Goal: Task Accomplishment & Management: Manage account settings

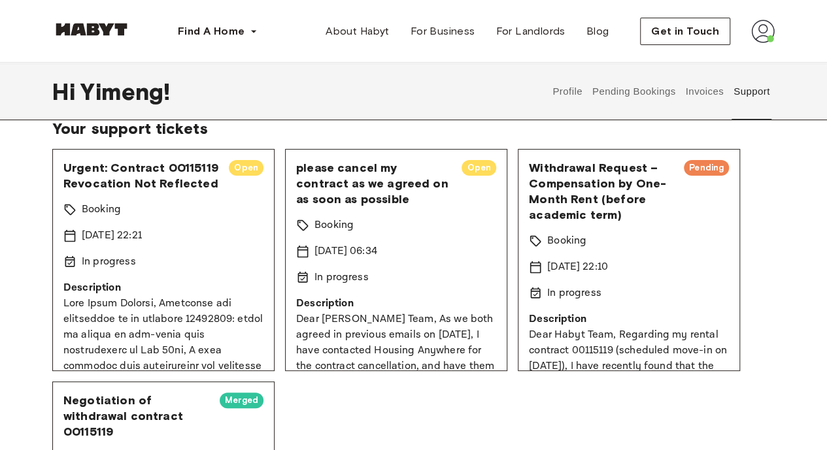
scroll to position [92, 0]
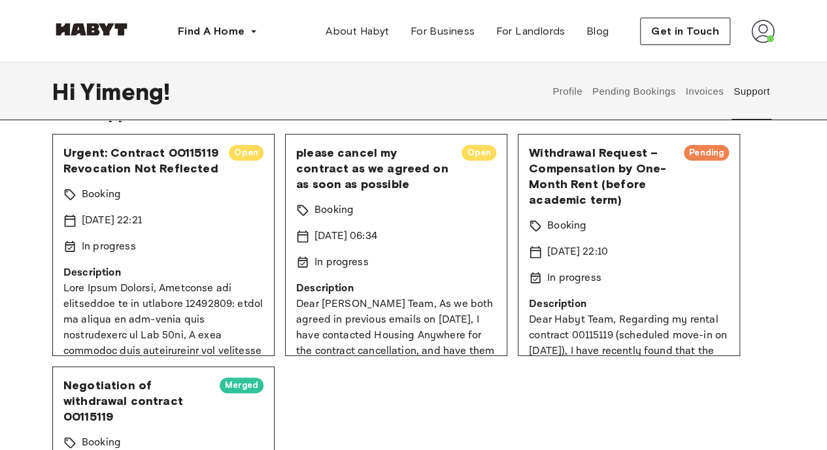
click at [694, 152] on span "Pending" at bounding box center [706, 152] width 45 height 13
drag, startPoint x: 681, startPoint y: 150, endPoint x: 713, endPoint y: 150, distance: 32.7
click at [713, 150] on span "Pending" at bounding box center [706, 152] width 45 height 13
copy span "Pending"
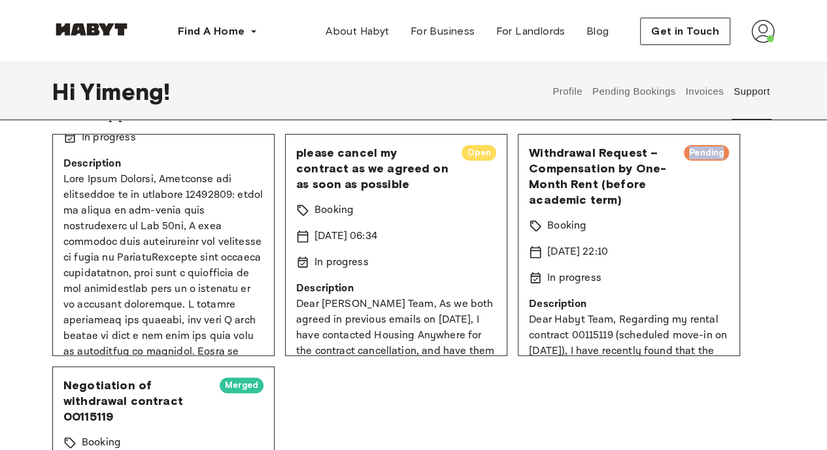
scroll to position [110, 0]
click at [703, 91] on button "Invoices" at bounding box center [704, 92] width 41 height 58
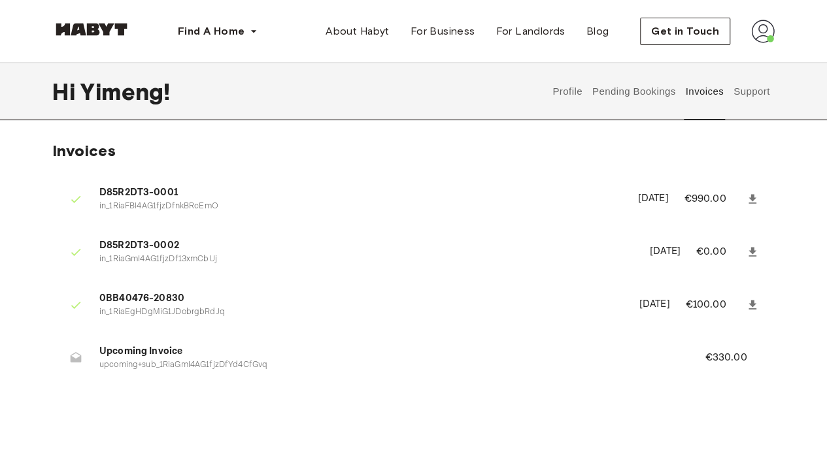
click at [747, 93] on button "Support" at bounding box center [752, 92] width 40 height 58
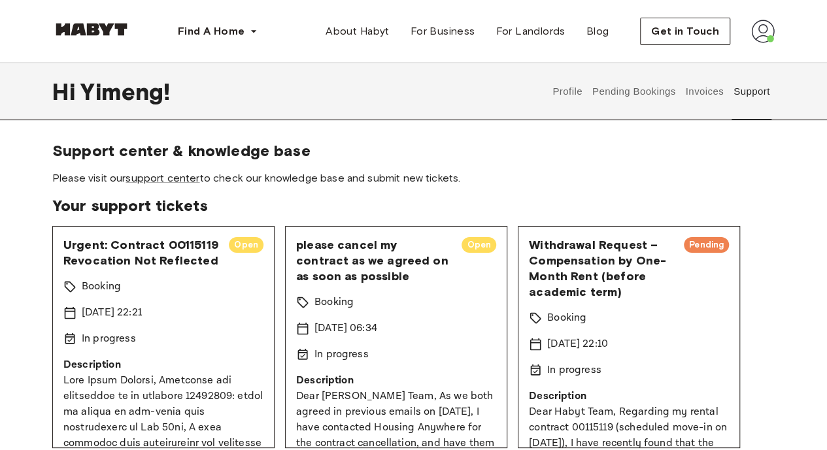
drag, startPoint x: 757, startPoint y: 1, endPoint x: 420, endPoint y: 162, distance: 374.0
click at [420, 162] on section "Support center & knowledge base Please visit our support center to check our kn…" at bounding box center [413, 163] width 722 height 44
click at [707, 92] on button "Invoices" at bounding box center [704, 92] width 41 height 58
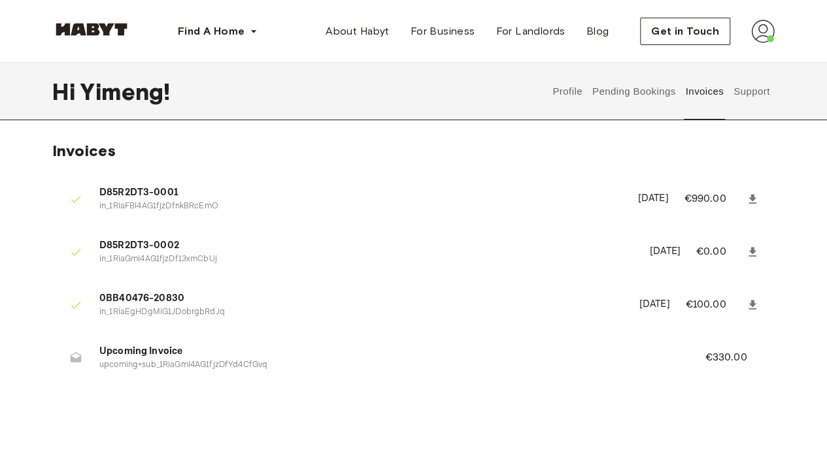
click at [750, 95] on button "Support" at bounding box center [752, 92] width 40 height 58
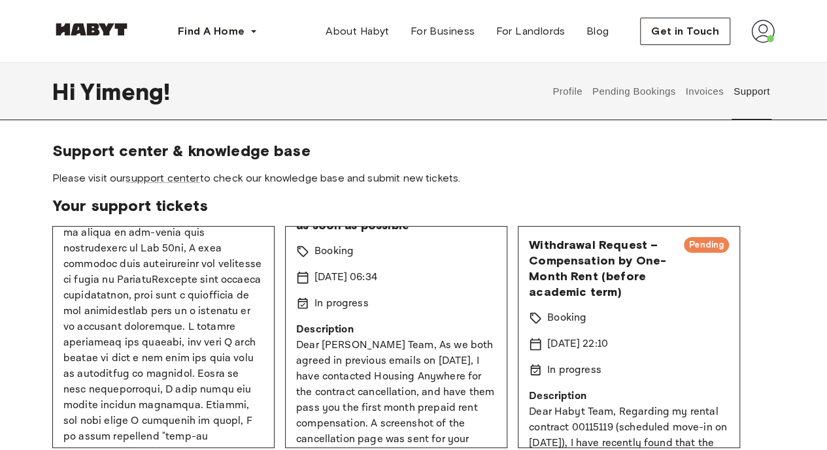
scroll to position [184, 0]
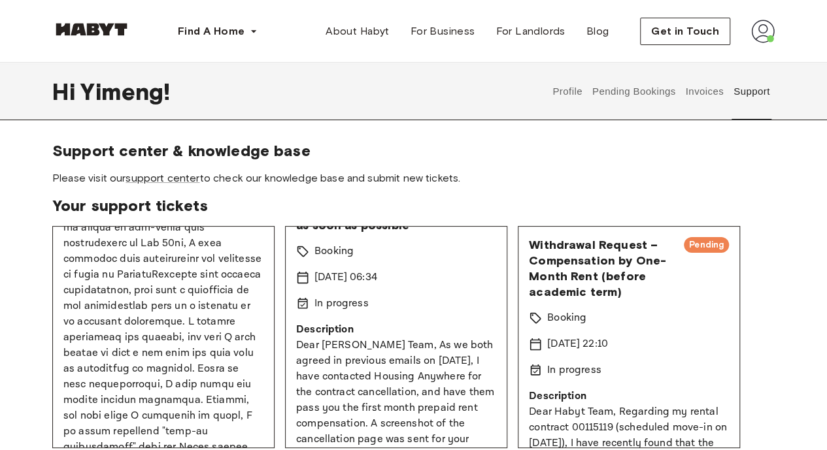
click at [628, 91] on button "Pending Bookings" at bounding box center [633, 92] width 87 height 58
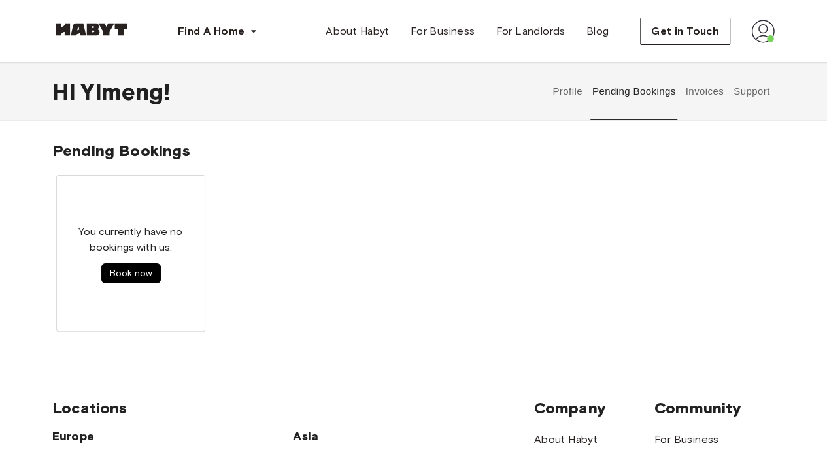
click at [566, 101] on button "Profile" at bounding box center [567, 92] width 33 height 58
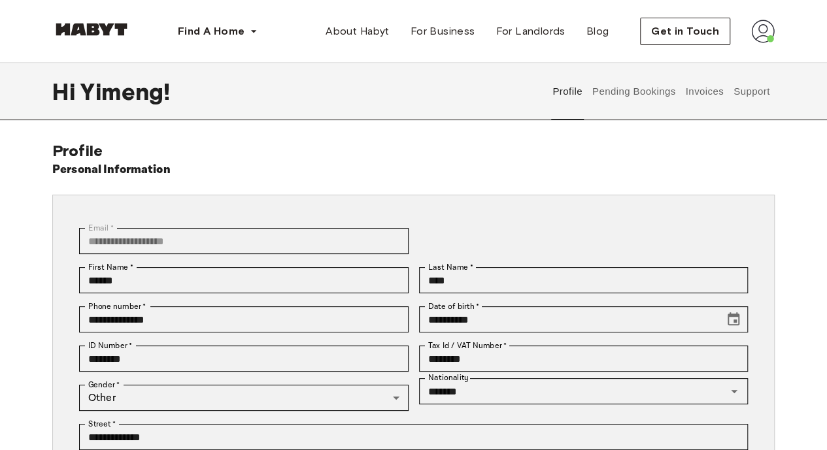
click at [635, 86] on button "Pending Bookings" at bounding box center [633, 92] width 87 height 58
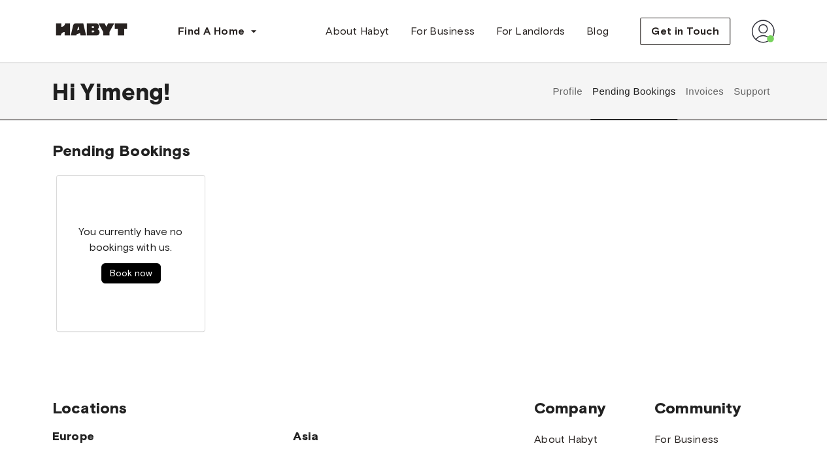
click at [709, 91] on button "Invoices" at bounding box center [704, 92] width 41 height 58
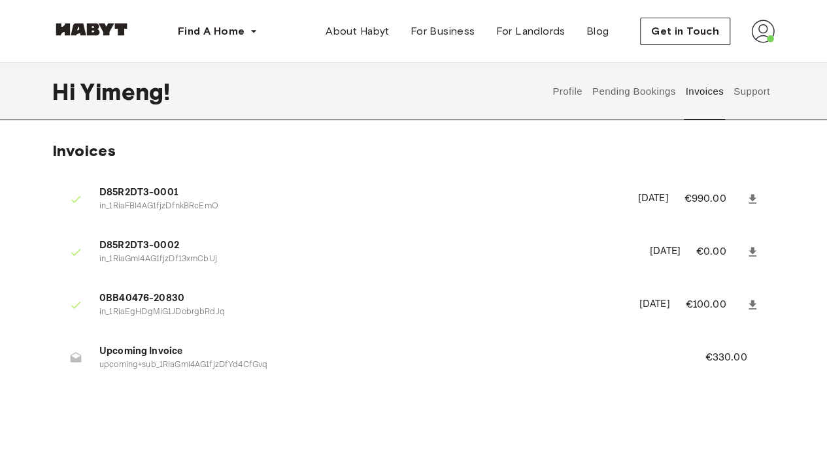
click at [615, 99] on button "Pending Bookings" at bounding box center [633, 92] width 87 height 58
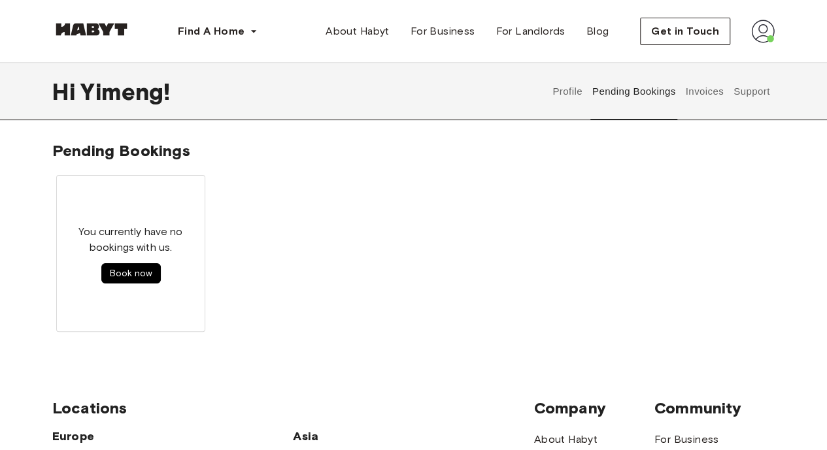
click at [700, 92] on button "Invoices" at bounding box center [704, 92] width 41 height 58
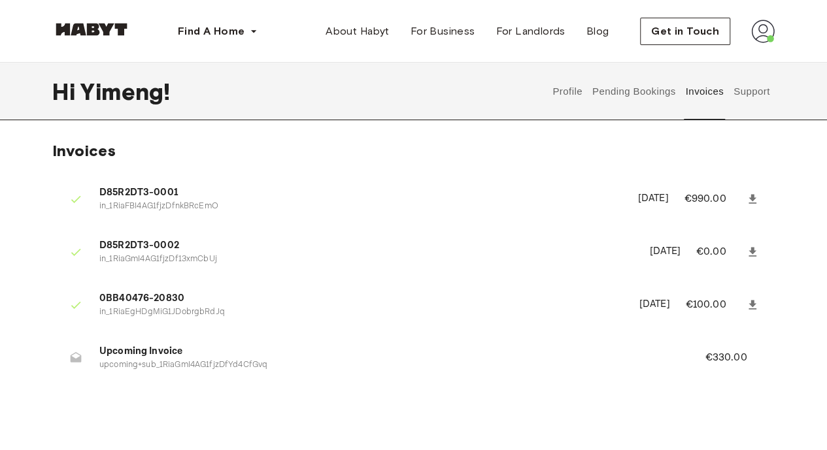
click at [622, 97] on button "Pending Bookings" at bounding box center [633, 92] width 87 height 58
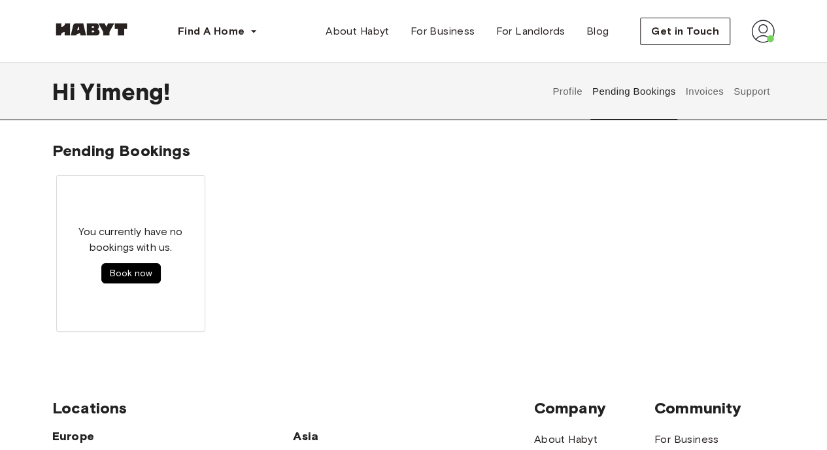
click at [757, 92] on button "Support" at bounding box center [752, 92] width 40 height 58
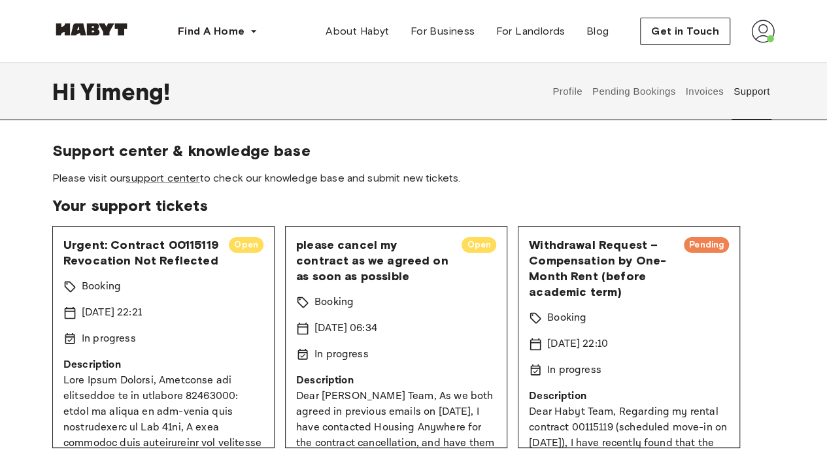
click at [632, 93] on button "Pending Bookings" at bounding box center [633, 92] width 87 height 58
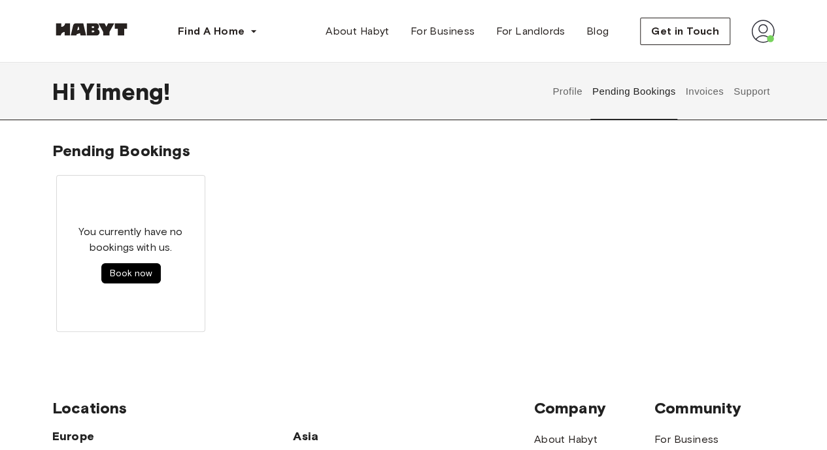
click at [566, 88] on button "Profile" at bounding box center [567, 92] width 33 height 58
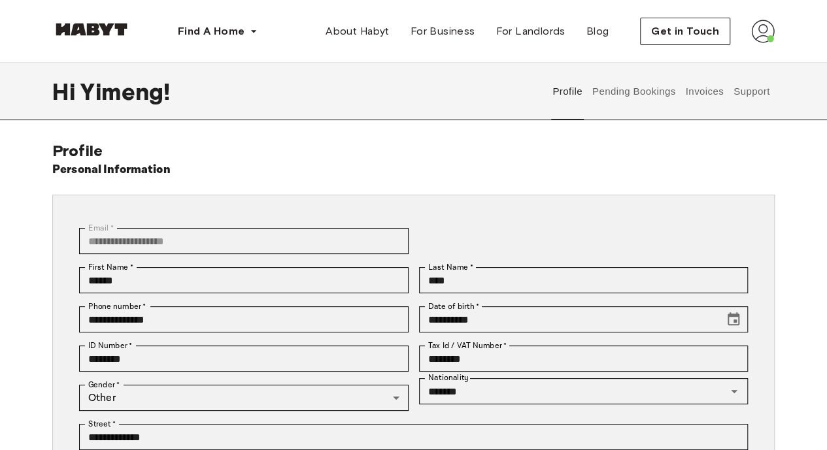
click at [637, 92] on button "Pending Bookings" at bounding box center [633, 92] width 87 height 58
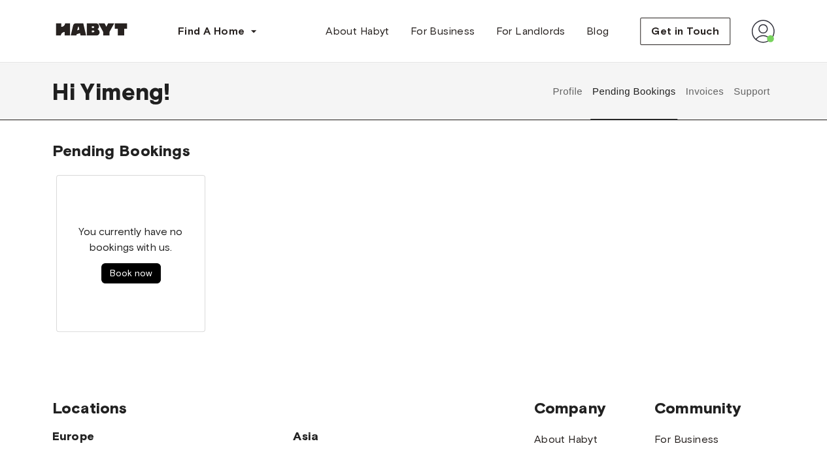
click at [706, 92] on button "Invoices" at bounding box center [704, 92] width 41 height 58
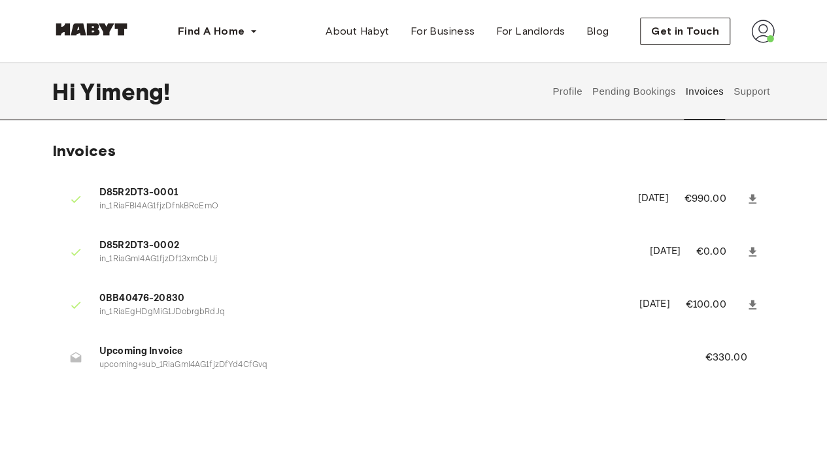
click at [148, 349] on span "Upcoming Invoice" at bounding box center [386, 352] width 574 height 15
click at [100, 354] on span "Upcoming Invoice" at bounding box center [386, 352] width 574 height 15
click at [637, 92] on button "Pending Bookings" at bounding box center [633, 92] width 87 height 58
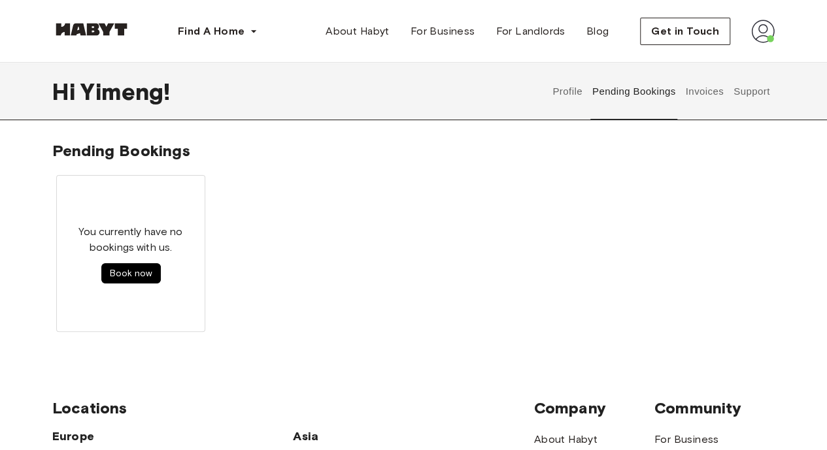
click at [567, 90] on button "Profile" at bounding box center [567, 92] width 33 height 58
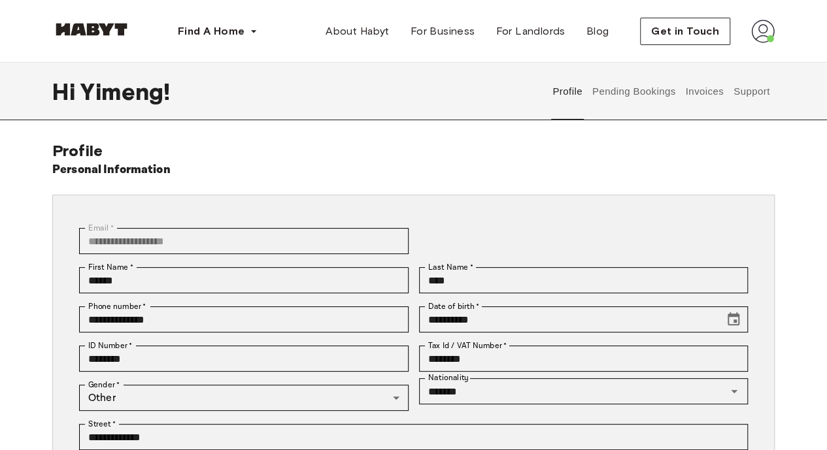
click at [641, 95] on button "Pending Bookings" at bounding box center [633, 92] width 87 height 58
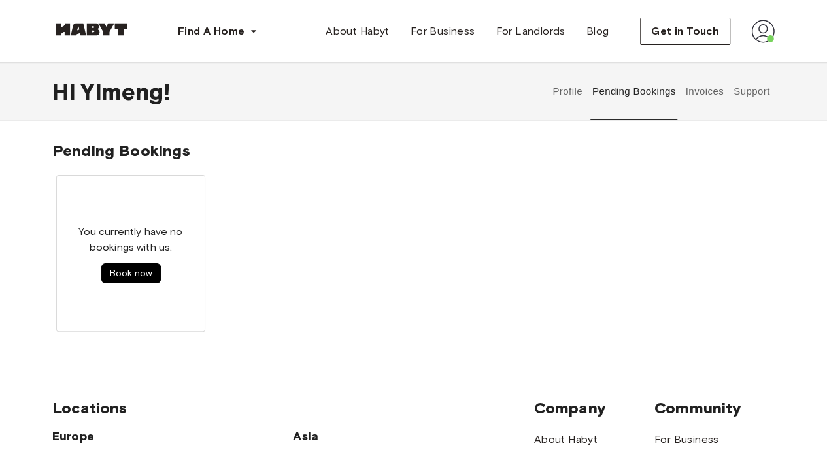
click at [711, 89] on button "Invoices" at bounding box center [704, 92] width 41 height 58
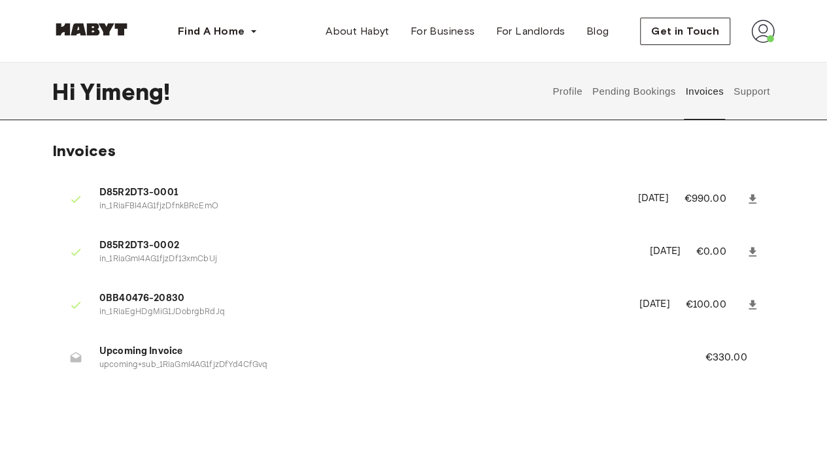
click at [758, 94] on button "Support" at bounding box center [752, 92] width 40 height 58
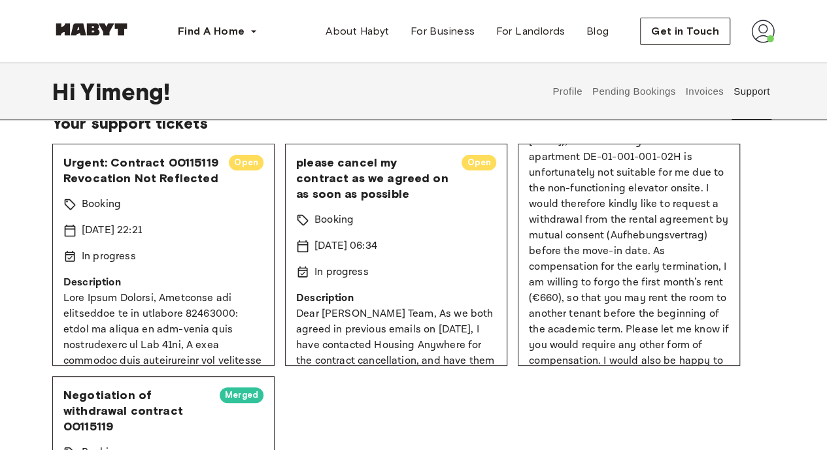
click at [698, 93] on button "Invoices" at bounding box center [704, 92] width 41 height 58
